Goal: Task Accomplishment & Management: Use online tool/utility

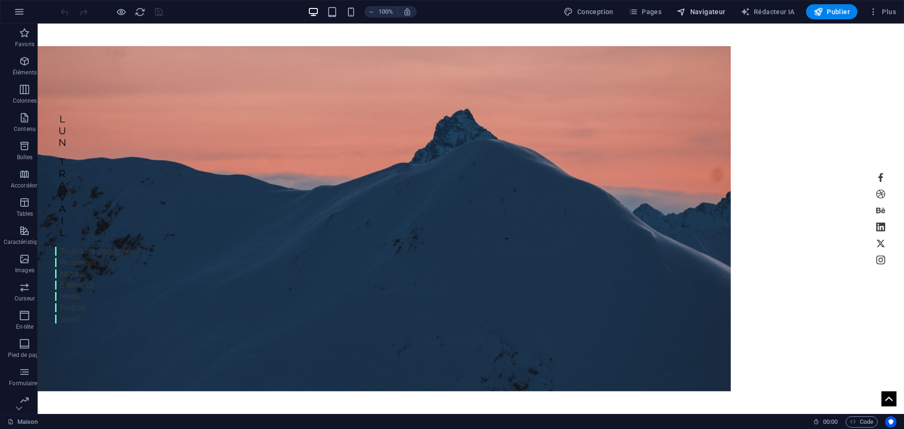
click at [726, 12] on font "Navigateur" at bounding box center [707, 12] width 35 height 8
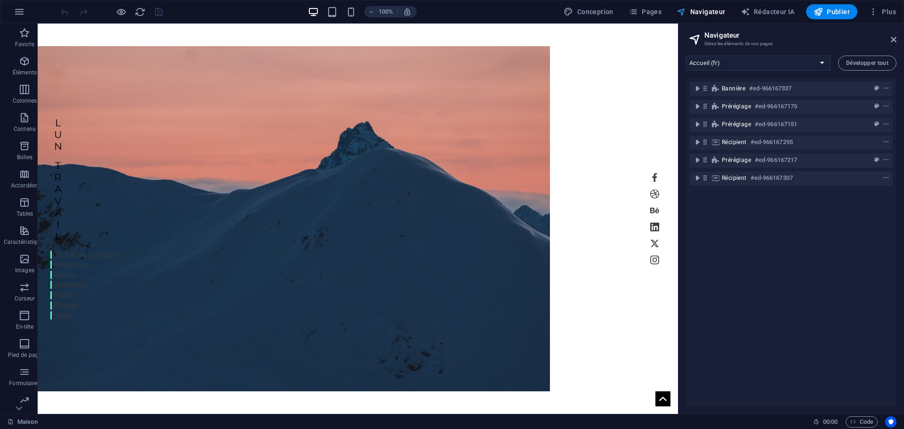
click at [726, 12] on font "Navigateur" at bounding box center [707, 12] width 35 height 8
click at [653, 13] on font "Pages" at bounding box center [652, 12] width 20 height 8
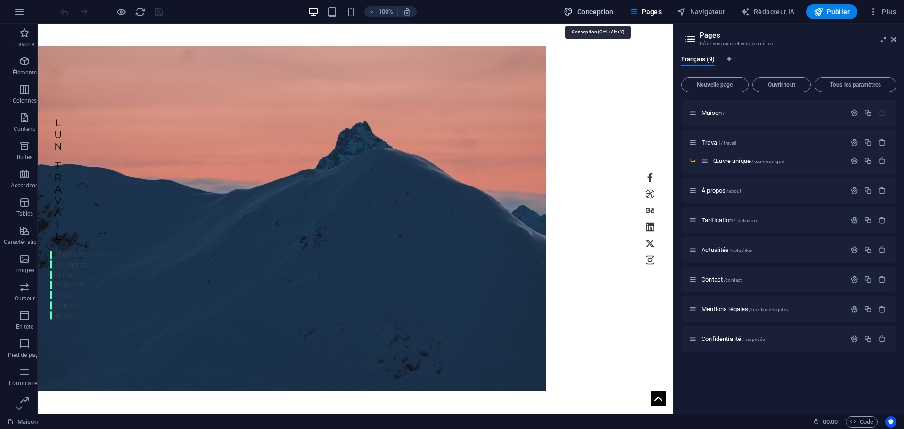
click at [608, 13] on font "Conception" at bounding box center [595, 12] width 36 height 8
select select "px"
select select "300"
select select "px"
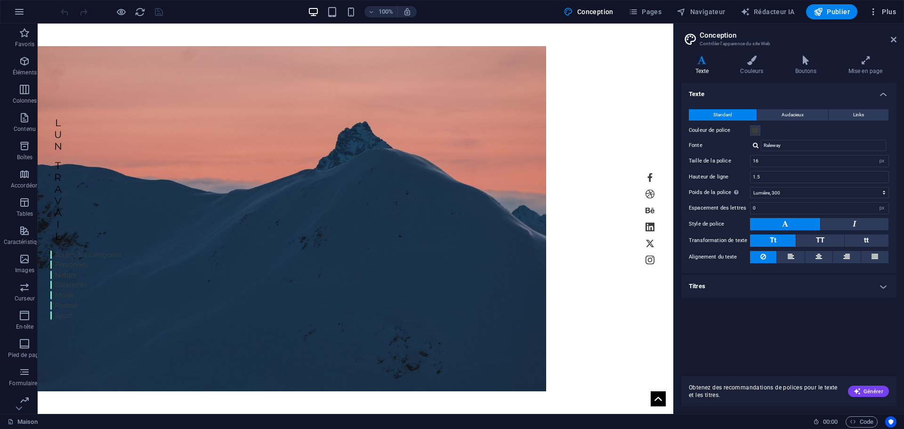
click at [887, 10] on font "Plus" at bounding box center [889, 12] width 14 height 8
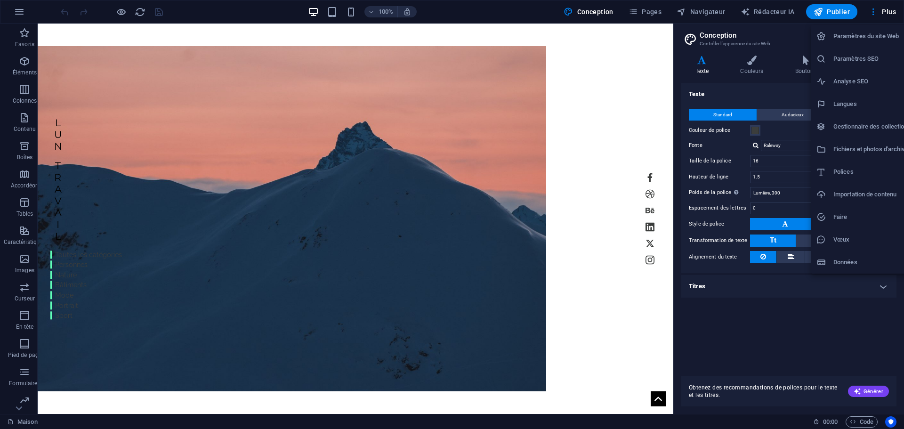
click at [857, 38] on font "Paramètres du site Web" at bounding box center [866, 35] width 65 height 7
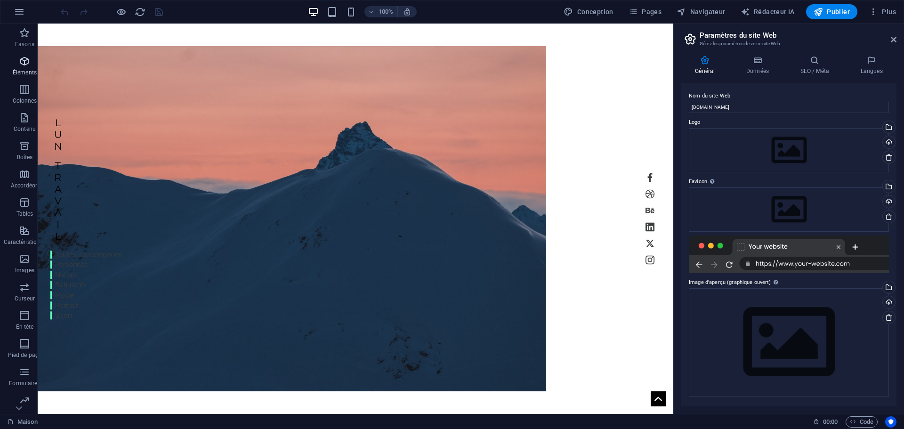
click at [24, 67] on span "Éléments" at bounding box center [24, 67] width 49 height 23
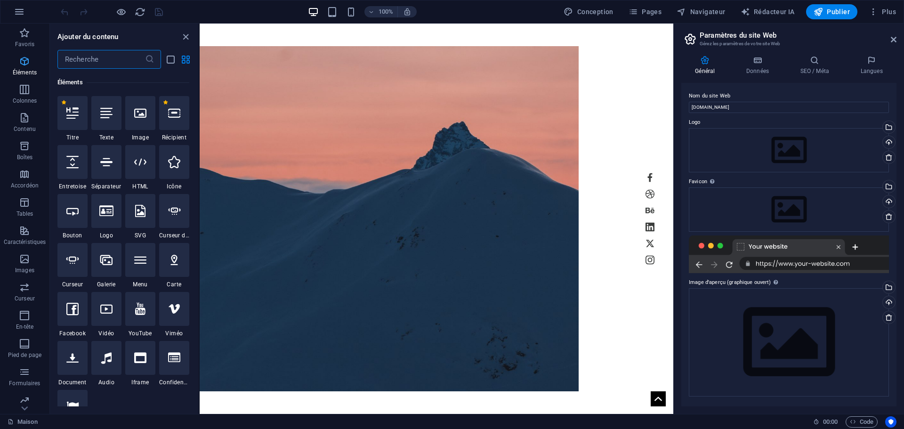
scroll to position [178, 0]
click at [24, 90] on icon "button" at bounding box center [24, 89] width 11 height 11
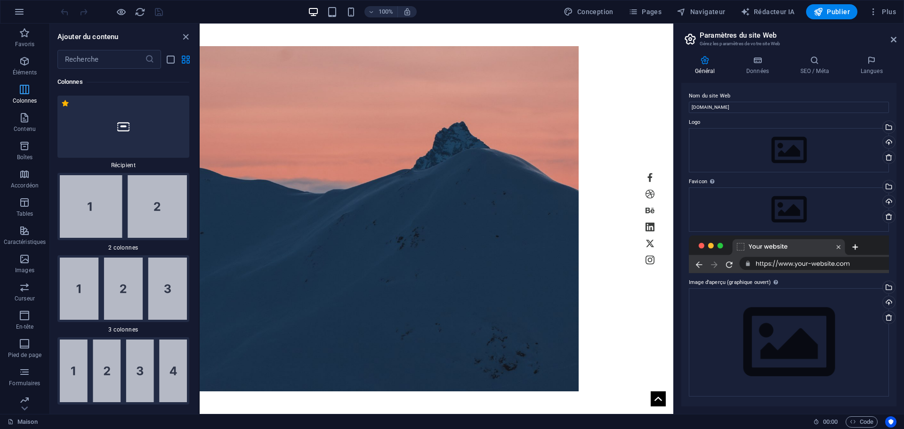
scroll to position [544, 0]
